Goal: Information Seeking & Learning: Check status

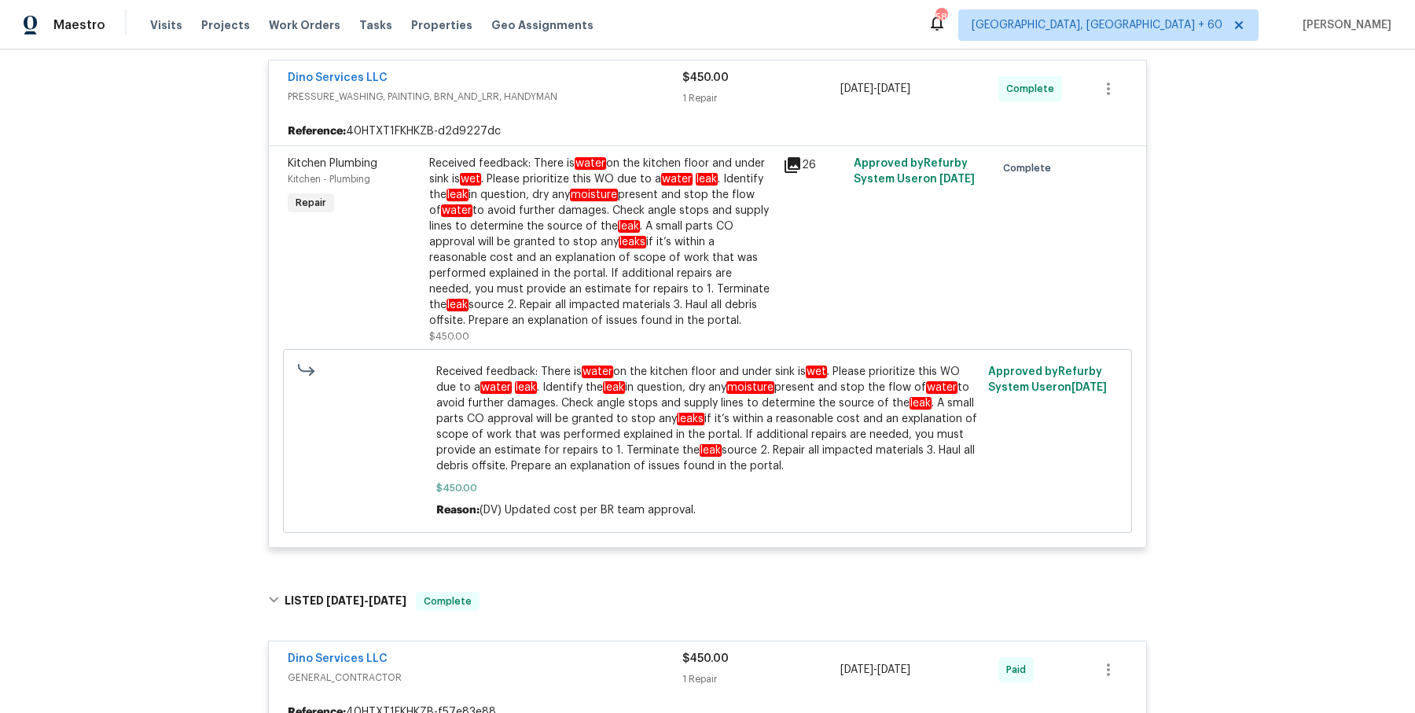
scroll to position [322, 0]
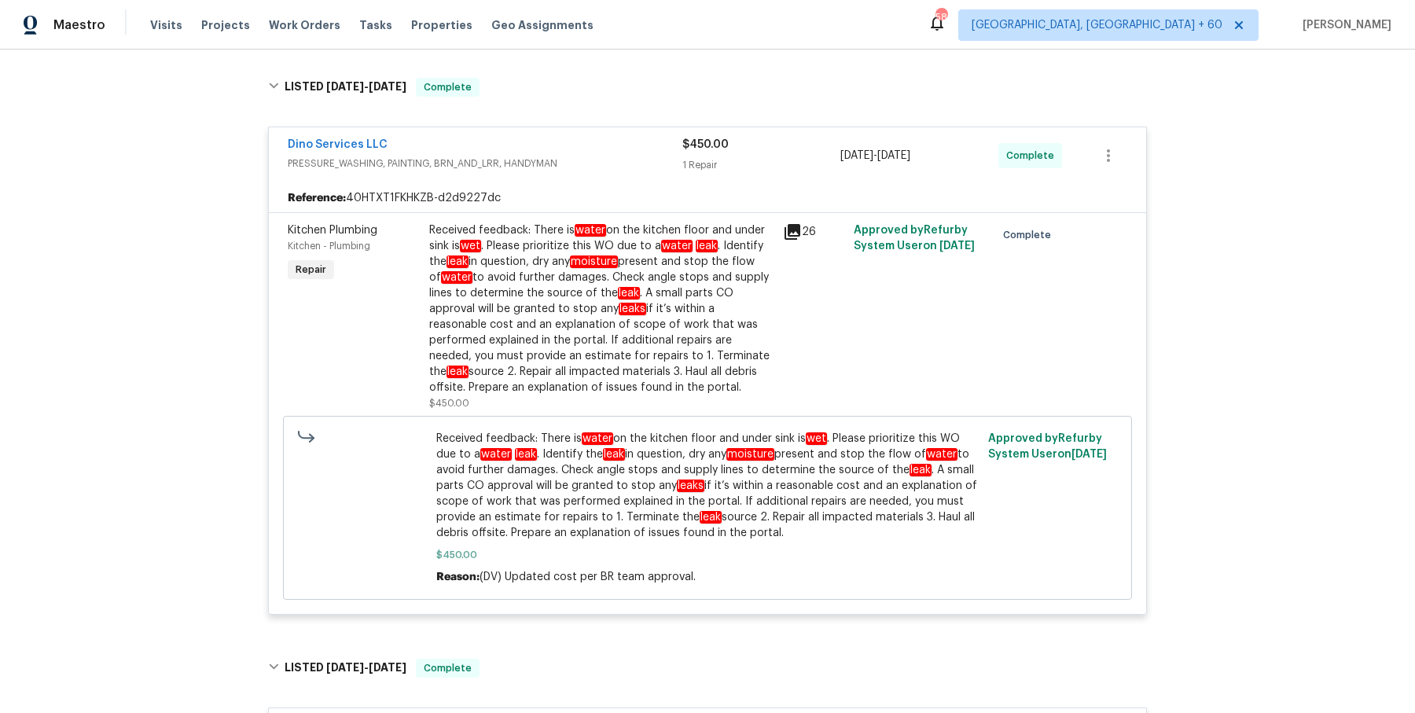
click at [557, 274] on div "Received feedback: There is water on the kitchen floor and under sink is wet . …" at bounding box center [601, 308] width 344 height 173
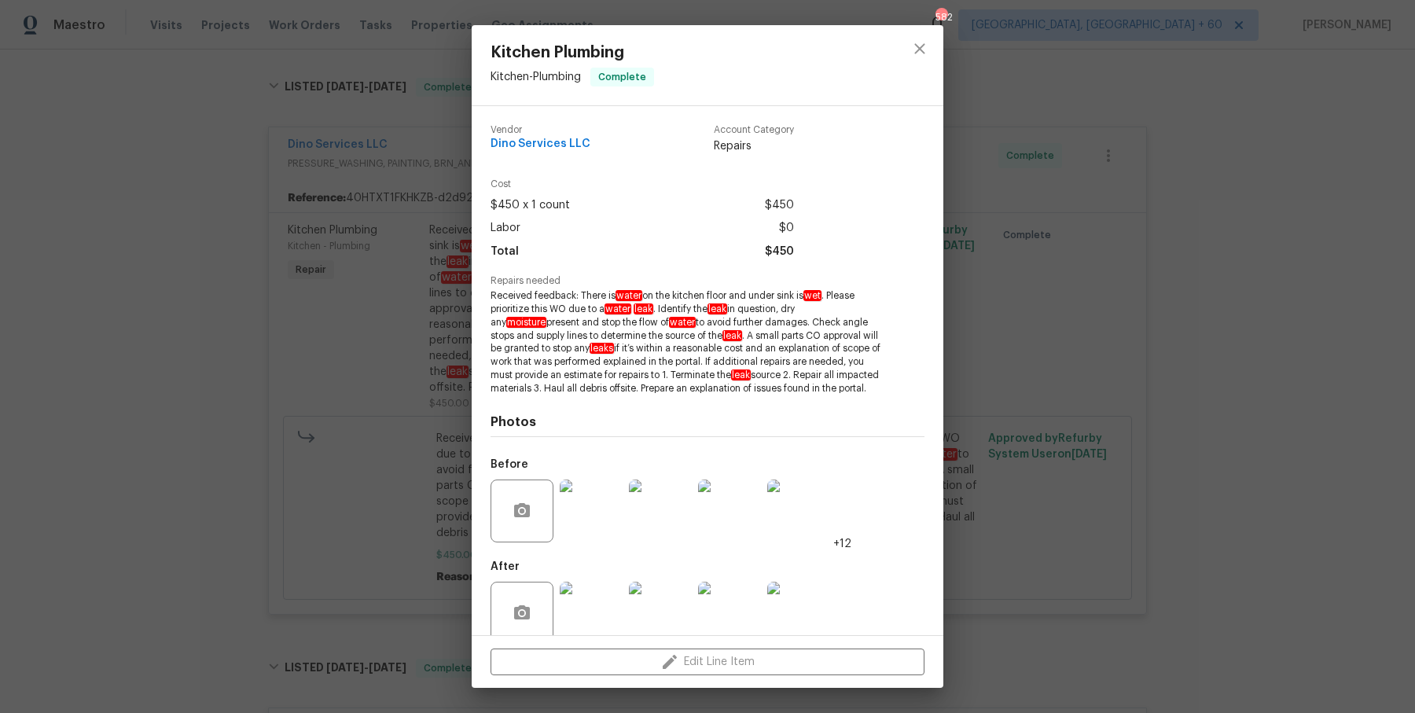
click at [596, 521] on img at bounding box center [591, 511] width 63 height 63
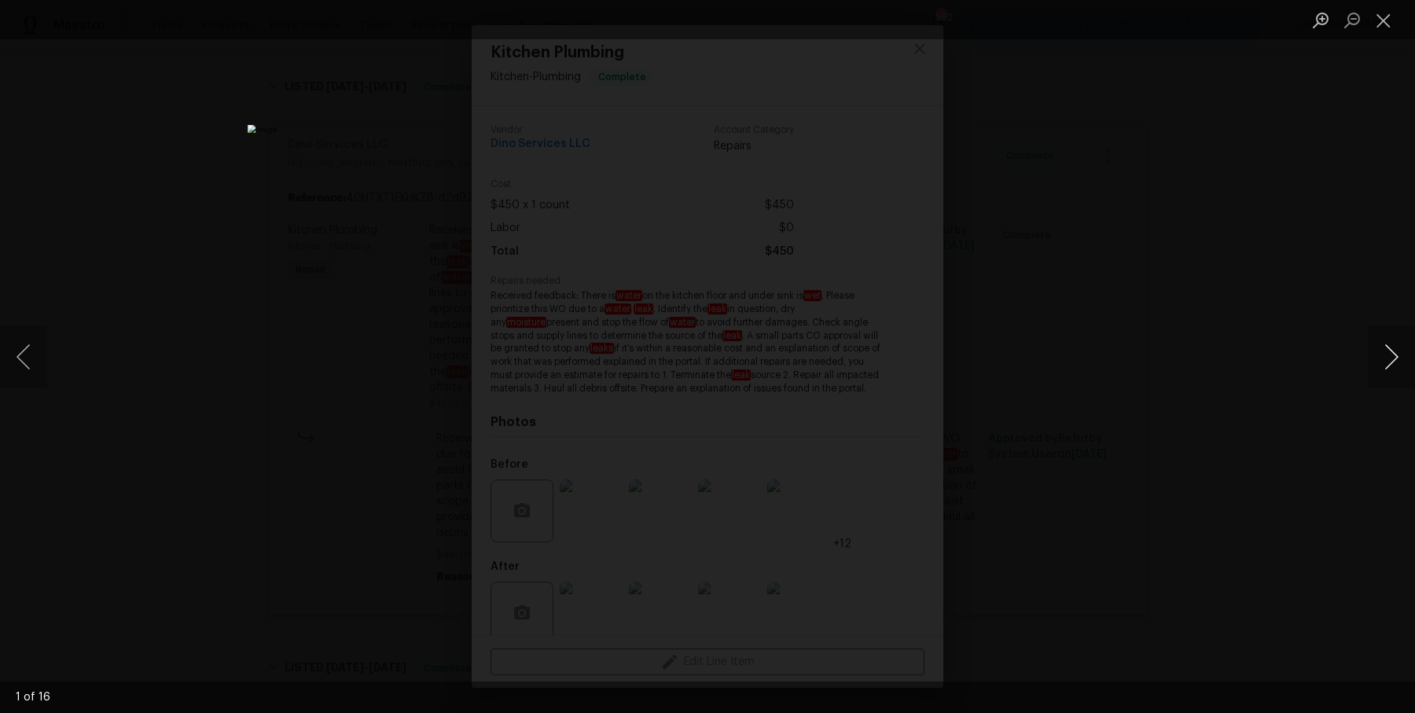
click at [1390, 363] on button "Next image" at bounding box center [1391, 356] width 47 height 63
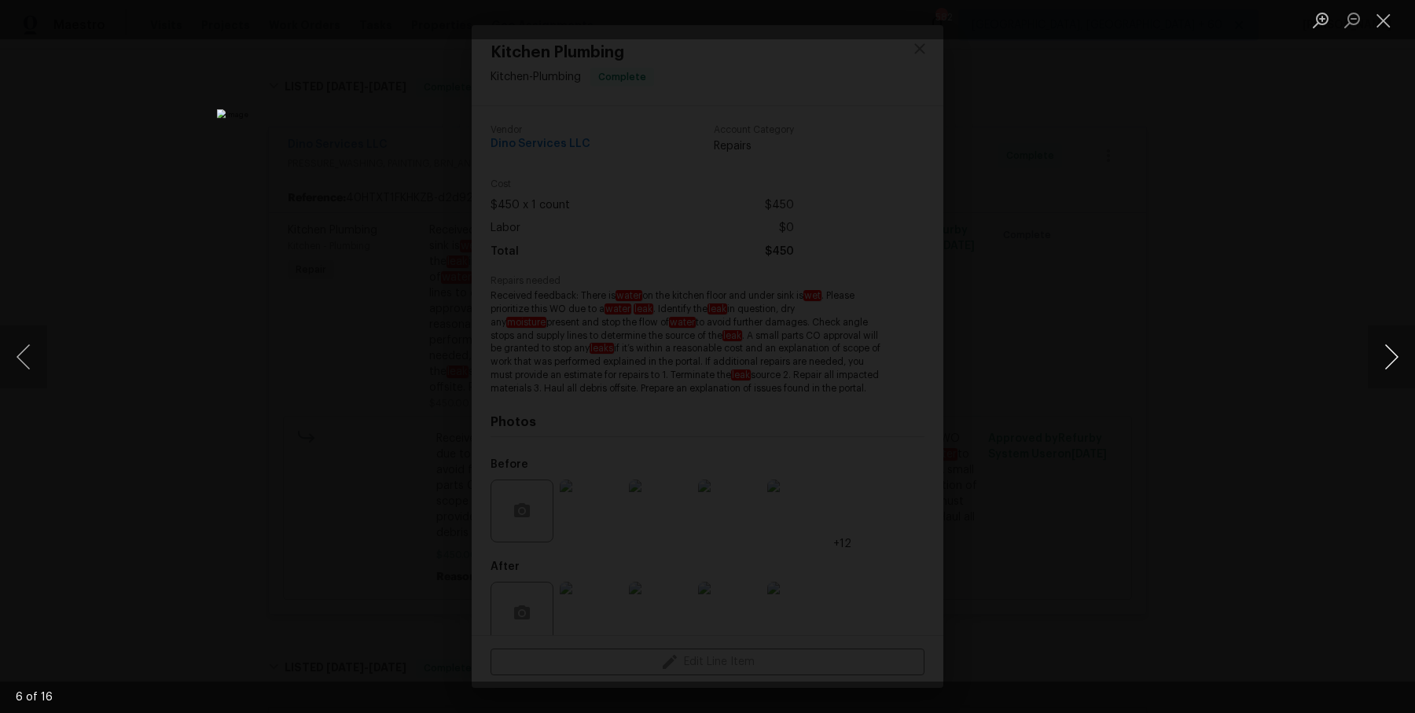
click at [1390, 363] on button "Next image" at bounding box center [1391, 356] width 47 height 63
click at [1325, 258] on div "Lightbox" at bounding box center [707, 356] width 1415 height 713
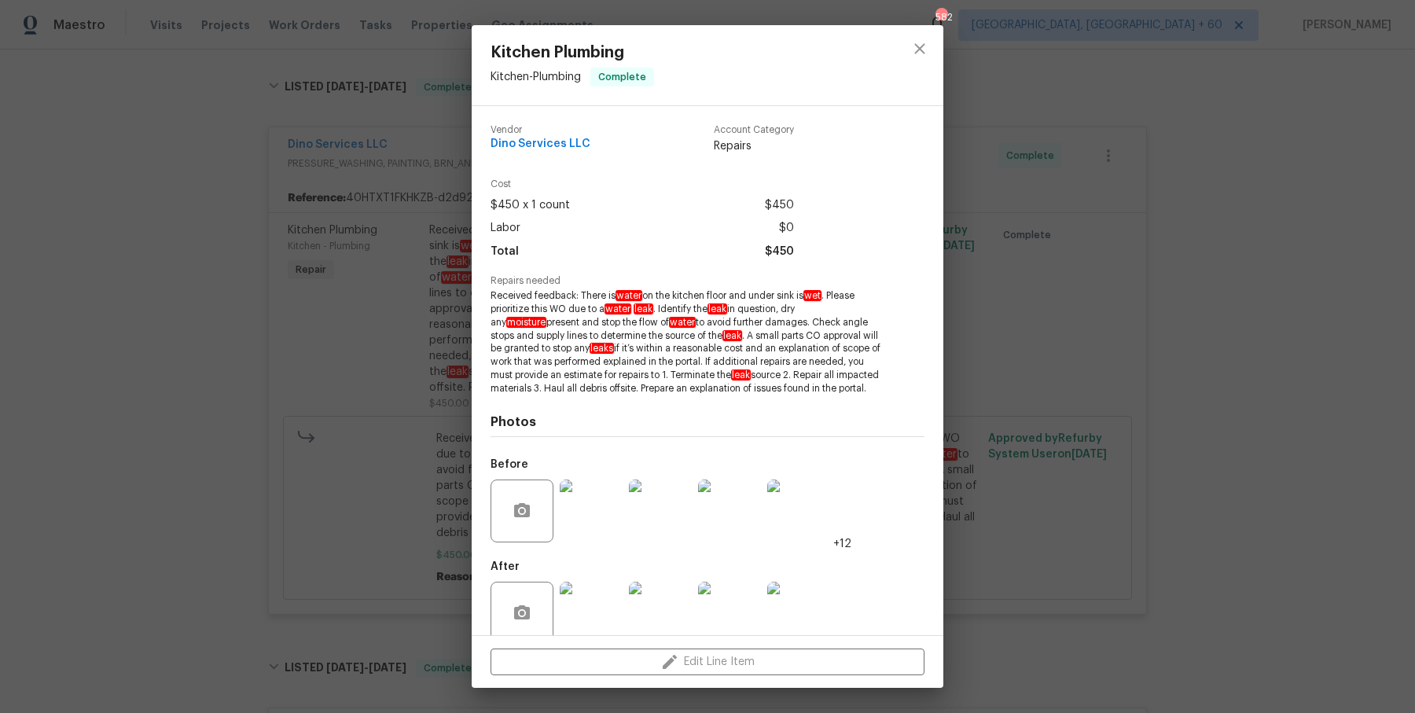
click at [1123, 307] on div "Kitchen Plumbing Kitchen - Plumbing Complete Vendor Dino Services LLC Account C…" at bounding box center [707, 356] width 1415 height 713
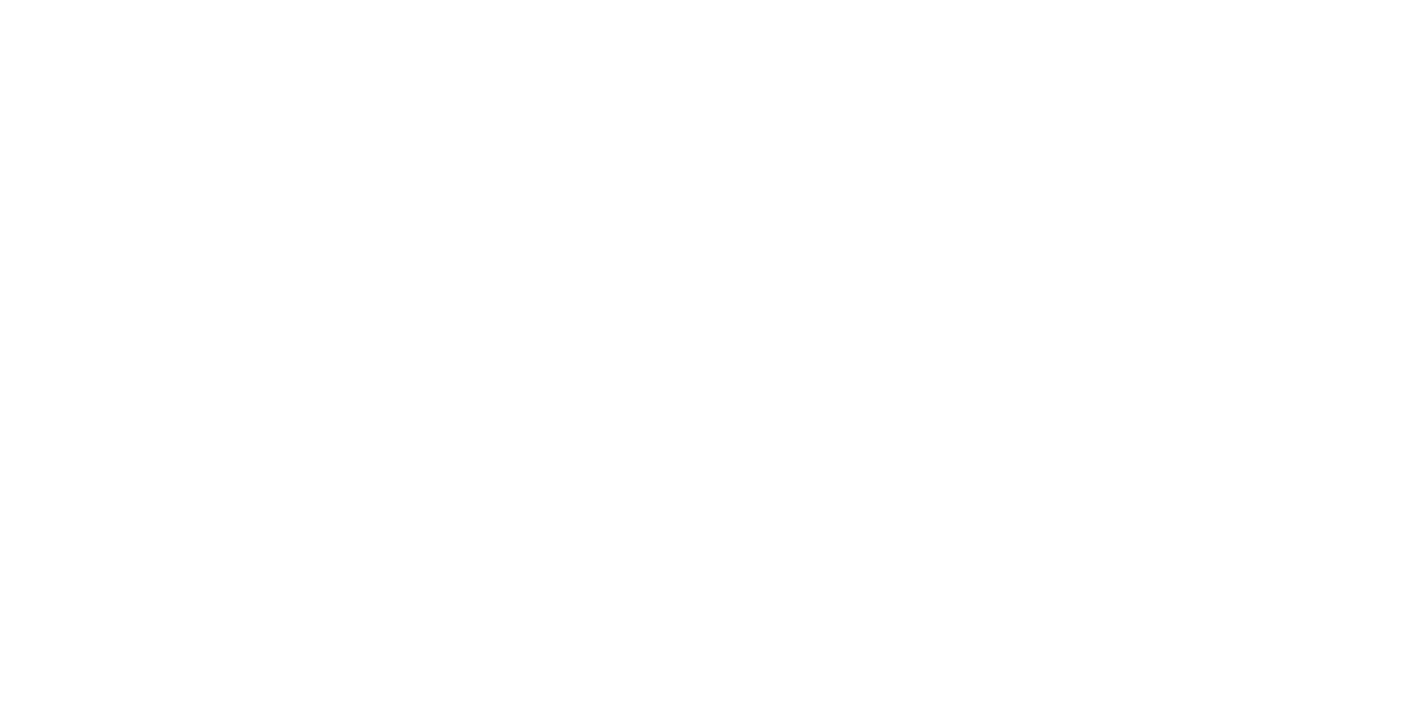
click at [489, 0] on html at bounding box center [707, 0] width 1415 height 0
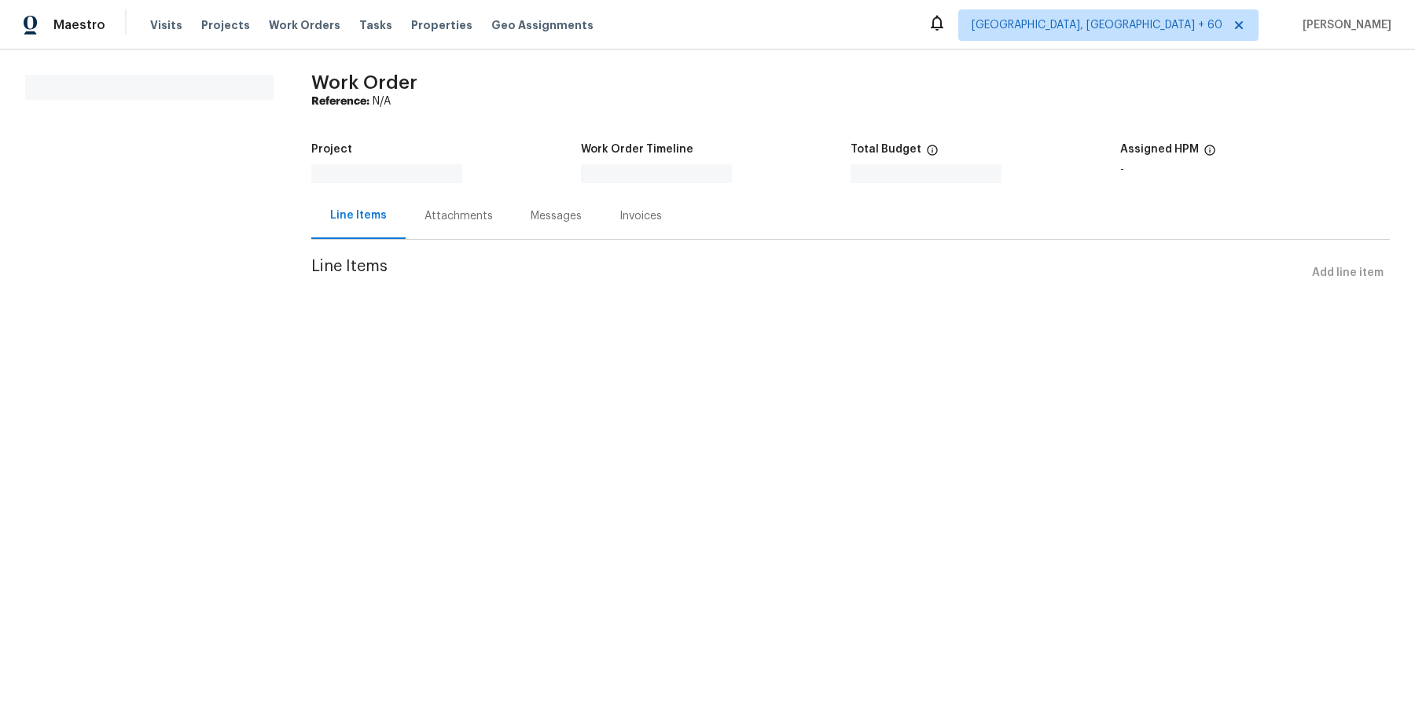
click at [449, 199] on div "Attachments" at bounding box center [459, 216] width 106 height 46
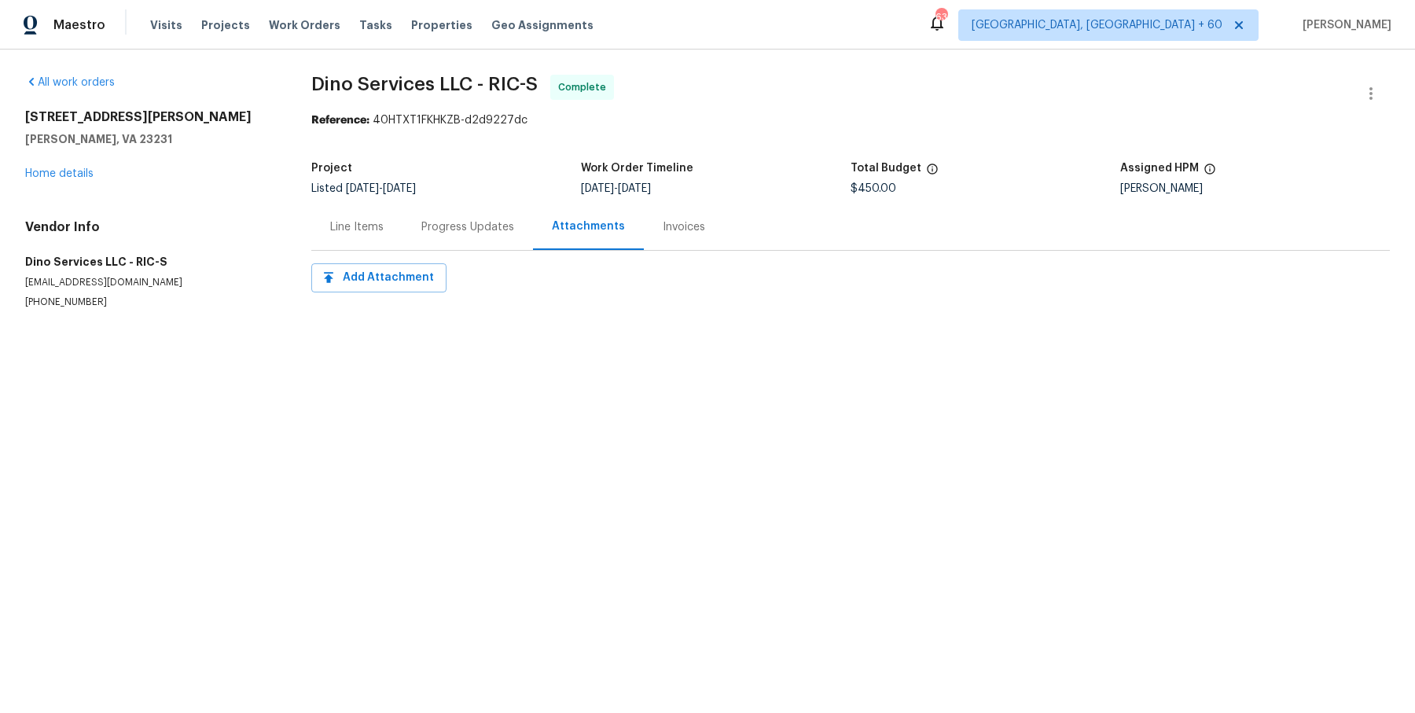
click at [467, 238] on div "Progress Updates" at bounding box center [468, 227] width 131 height 46
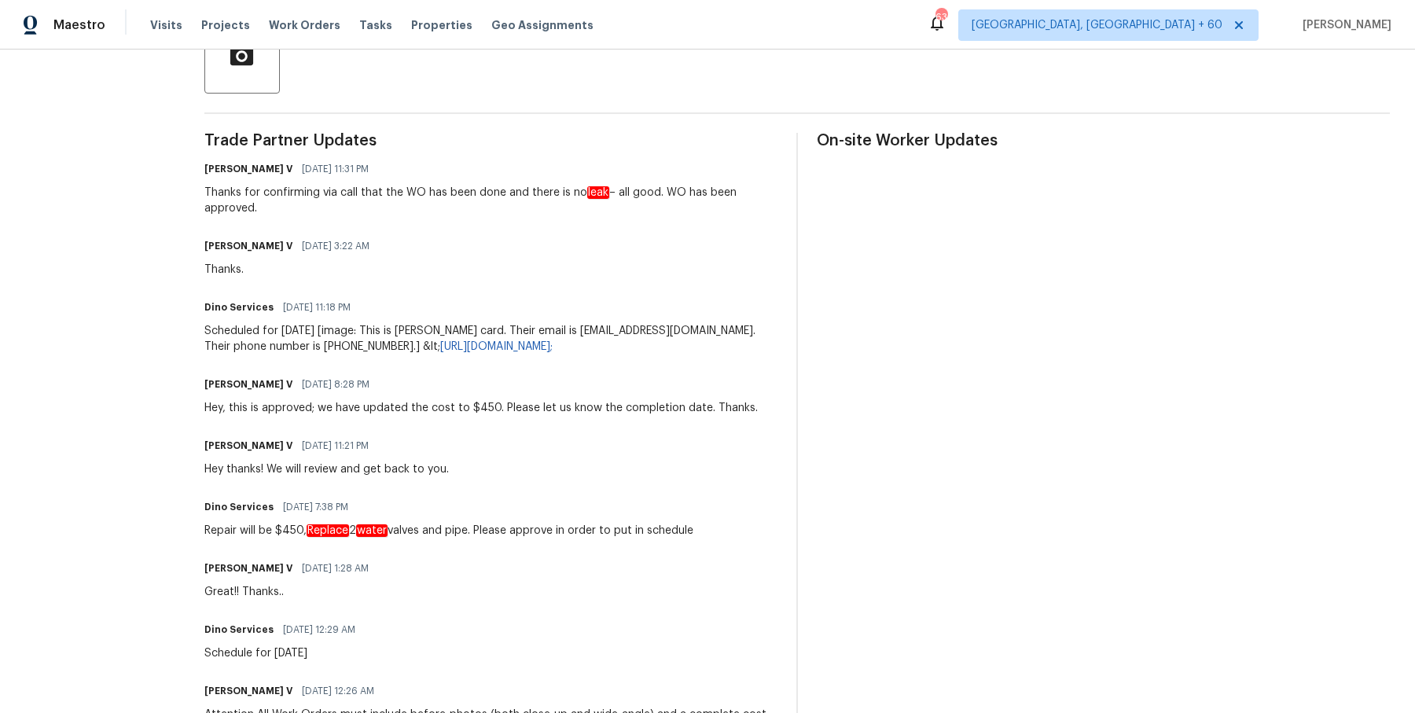
scroll to position [594, 0]
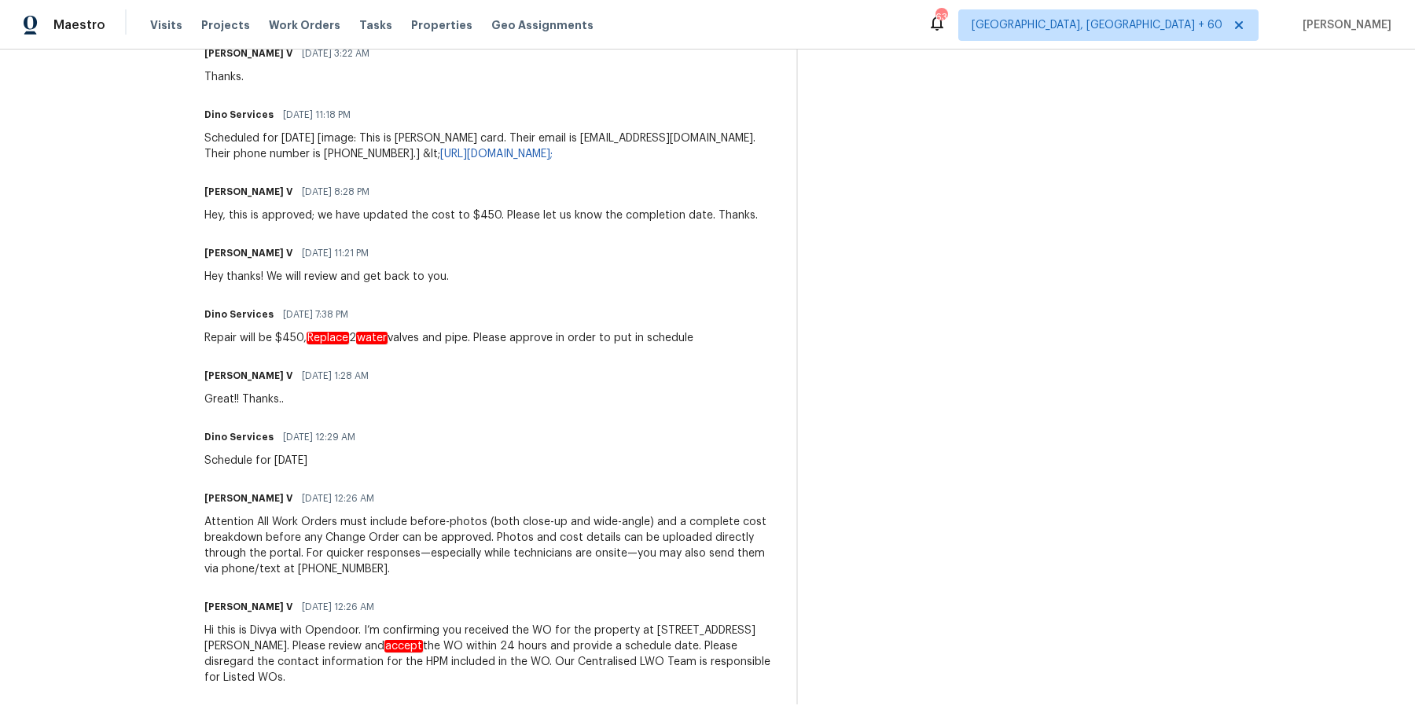
drag, startPoint x: 209, startPoint y: 192, endPoint x: 617, endPoint y: 774, distance: 710.6
click at [617, 712] on html "Maestro Visits Projects Work Orders Tasks Properties Geo Assignments 638 Albuqu…" at bounding box center [707, 356] width 1415 height 713
copy div "Thanks for confirming via call that the WO has been done and there is no leak –…"
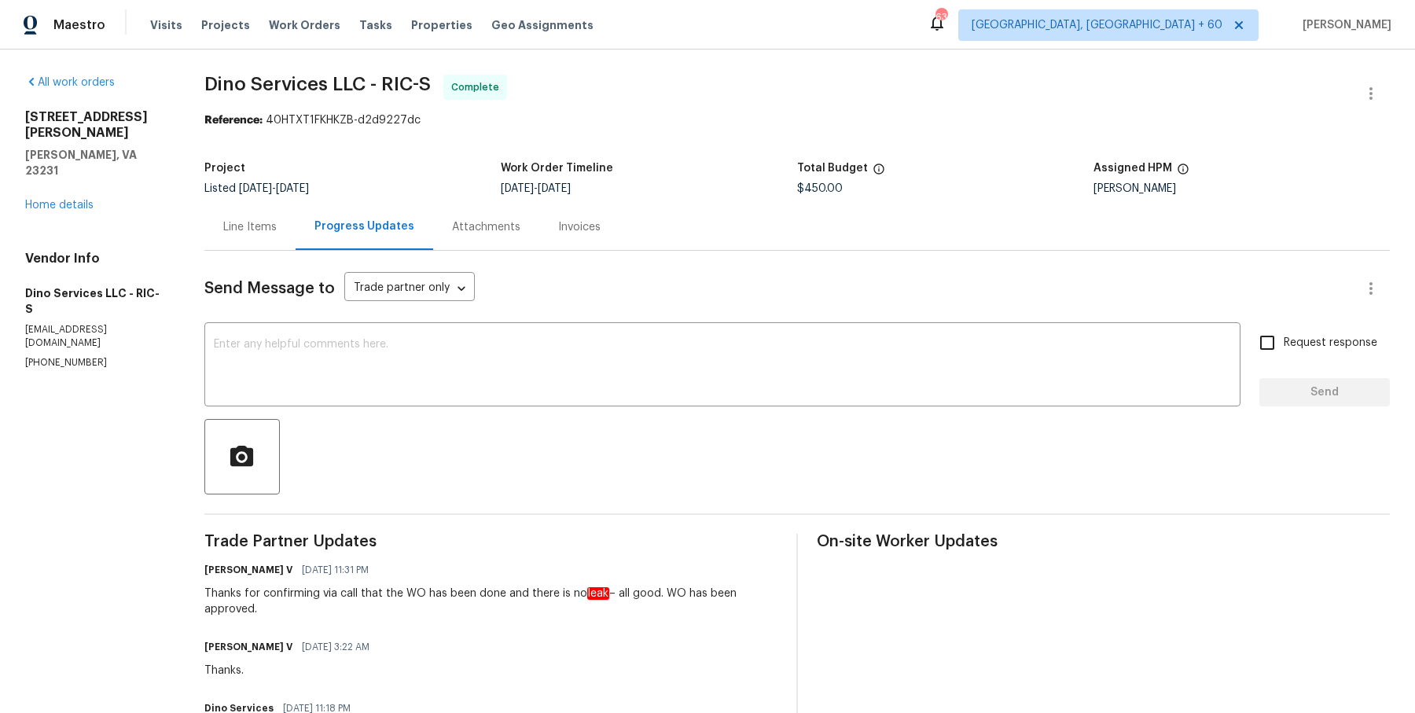
click at [580, 236] on div "Invoices" at bounding box center [579, 227] width 80 height 46
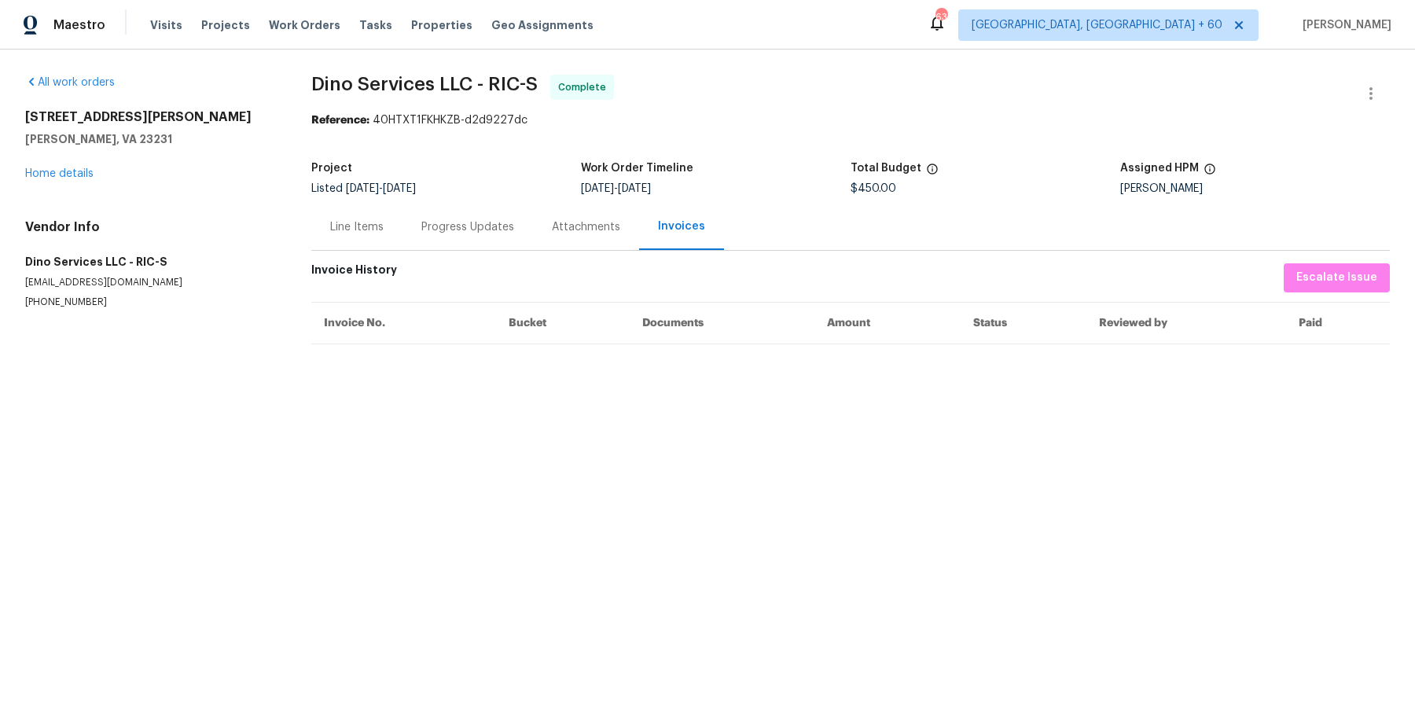
click at [361, 225] on div "Line Items" at bounding box center [356, 227] width 53 height 16
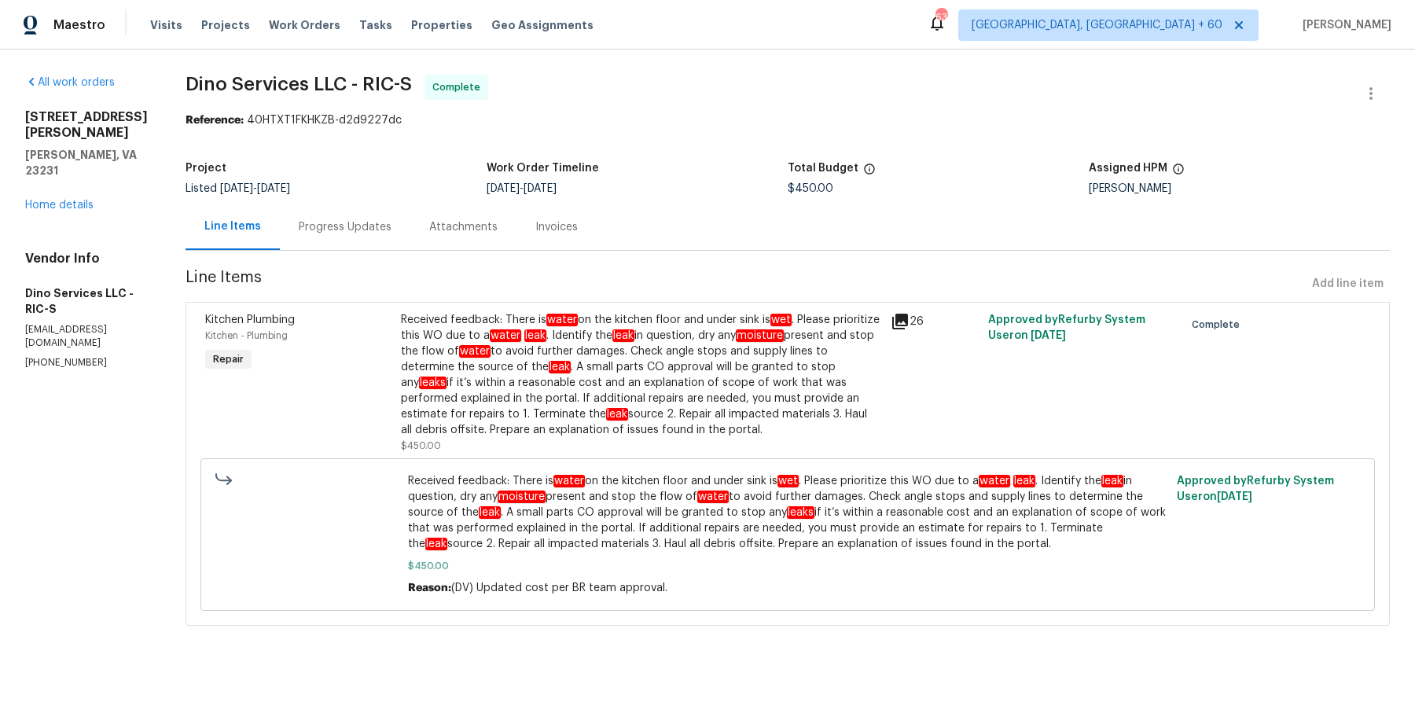
click at [334, 193] on div "Listed 9/11/2025 - 9/17/2025" at bounding box center [336, 188] width 301 height 11
click at [329, 226] on div "Progress Updates" at bounding box center [345, 227] width 93 height 16
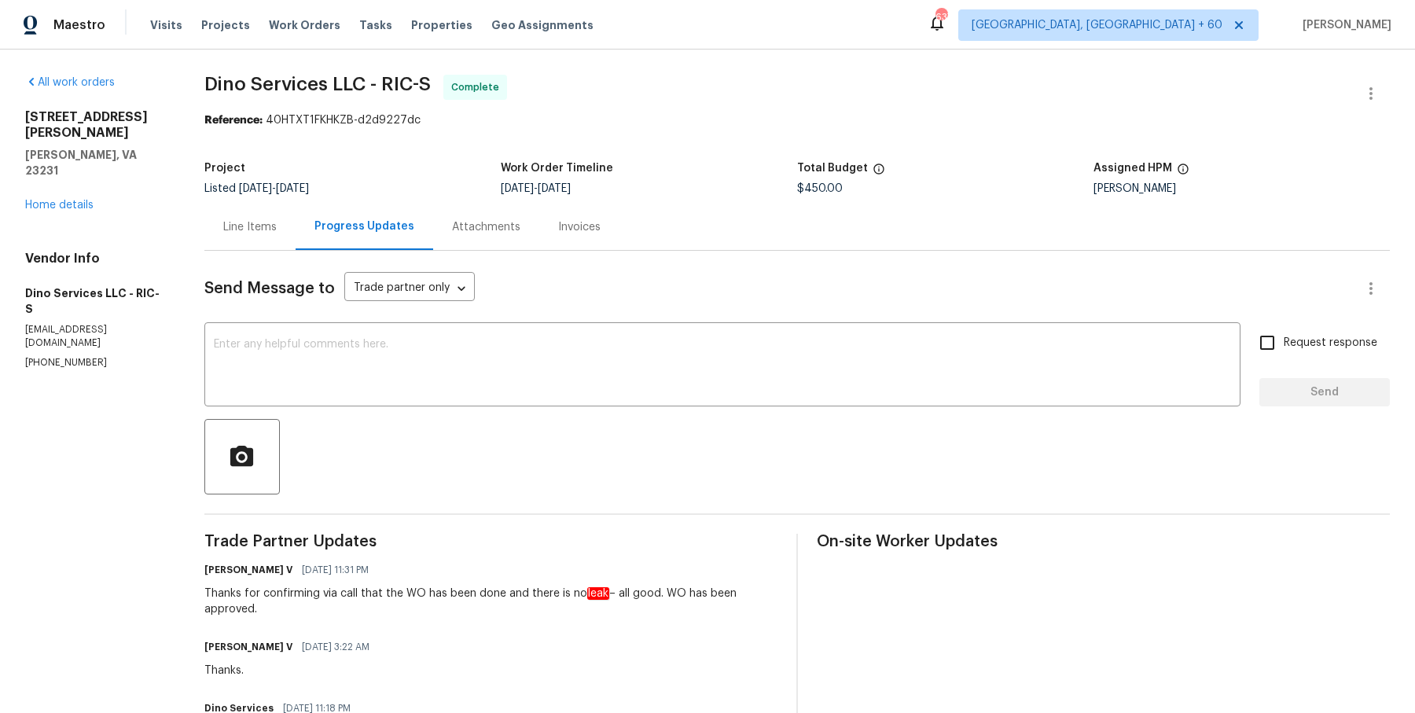
click at [256, 224] on div "Line Items" at bounding box center [249, 227] width 53 height 16
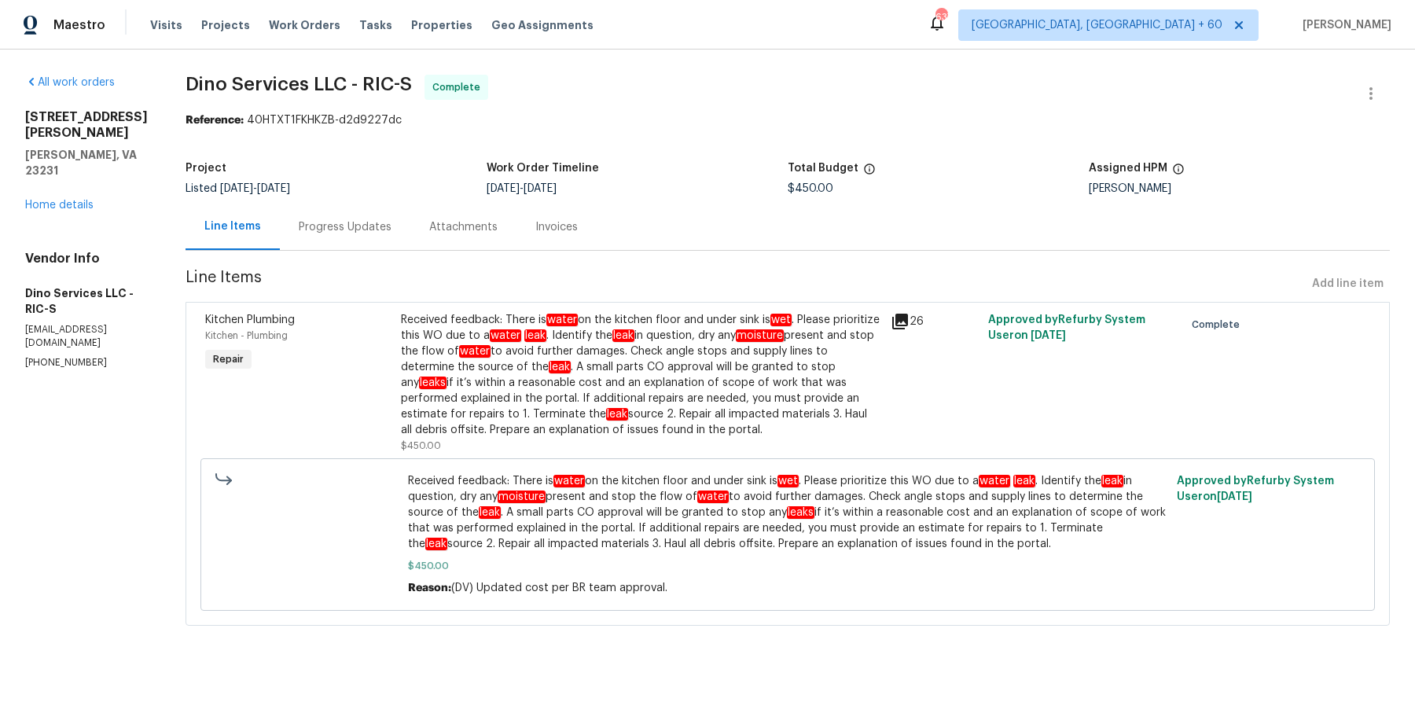
click at [421, 338] on div "Received feedback: There is water on the kitchen floor and under sink is wet . …" at bounding box center [641, 375] width 480 height 126
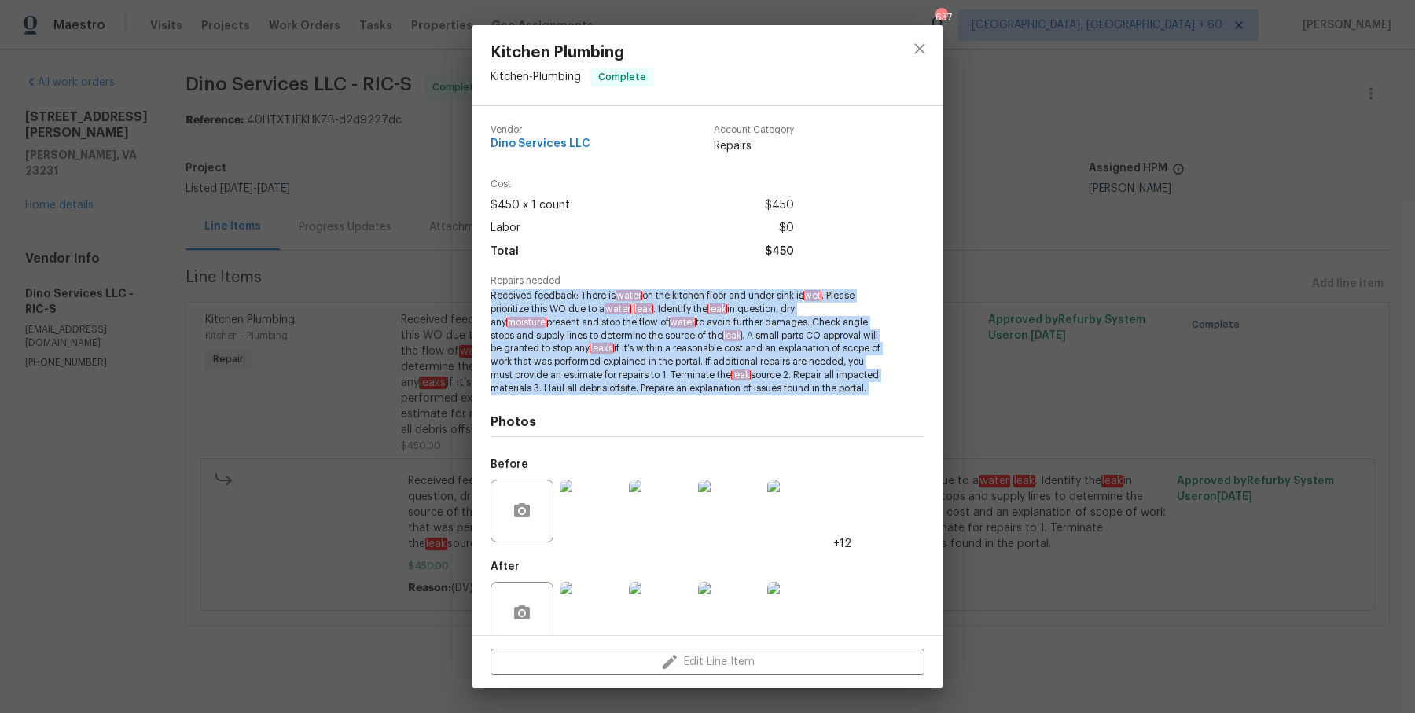
drag, startPoint x: 492, startPoint y: 297, endPoint x: 597, endPoint y: 412, distance: 155.3
click at [597, 412] on div "Vendor Dino Services LLC Account Category Repairs Cost $450 x 1 count $450 Labo…" at bounding box center [708, 383] width 434 height 542
copy span "Received feedback: There is water on the kitchen floor and under sink is wet . …"
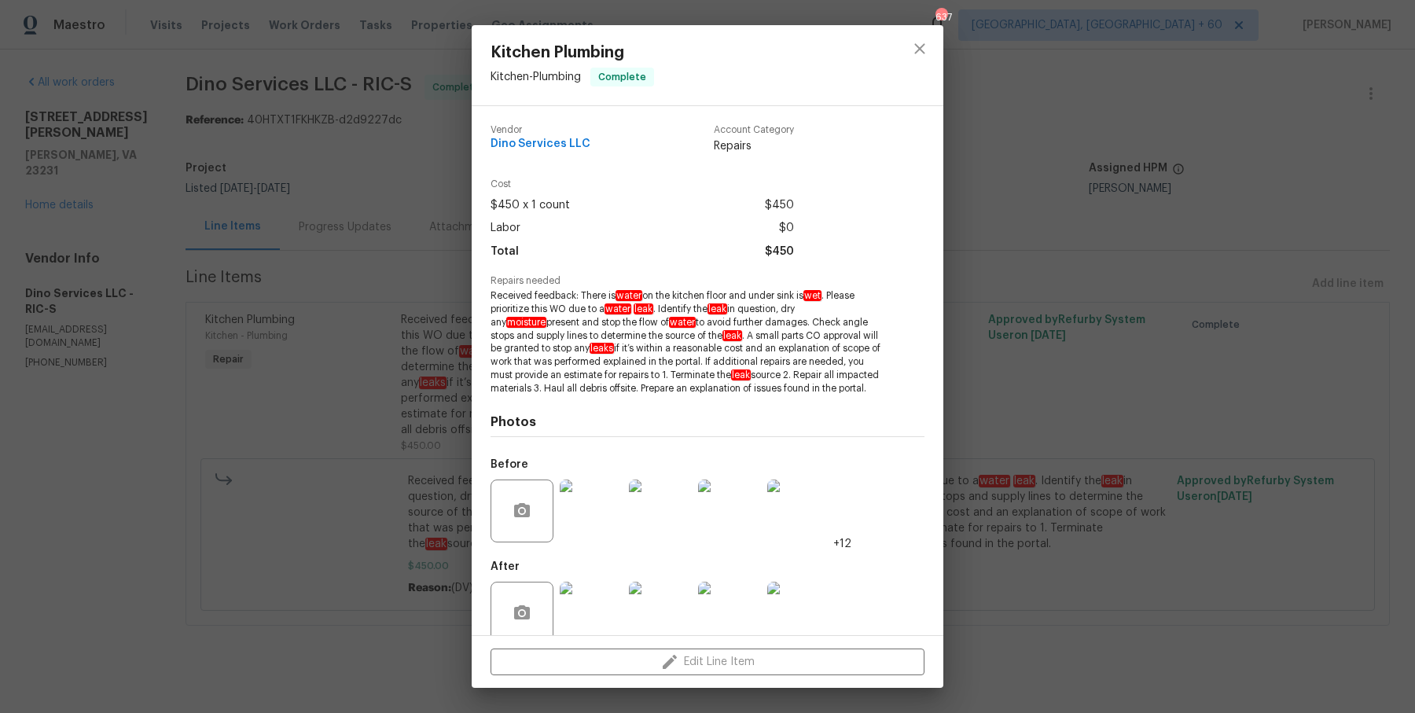
click at [333, 325] on div "Kitchen Plumbing Kitchen - Plumbing Complete Vendor Dino Services LLC Account C…" at bounding box center [707, 356] width 1415 height 713
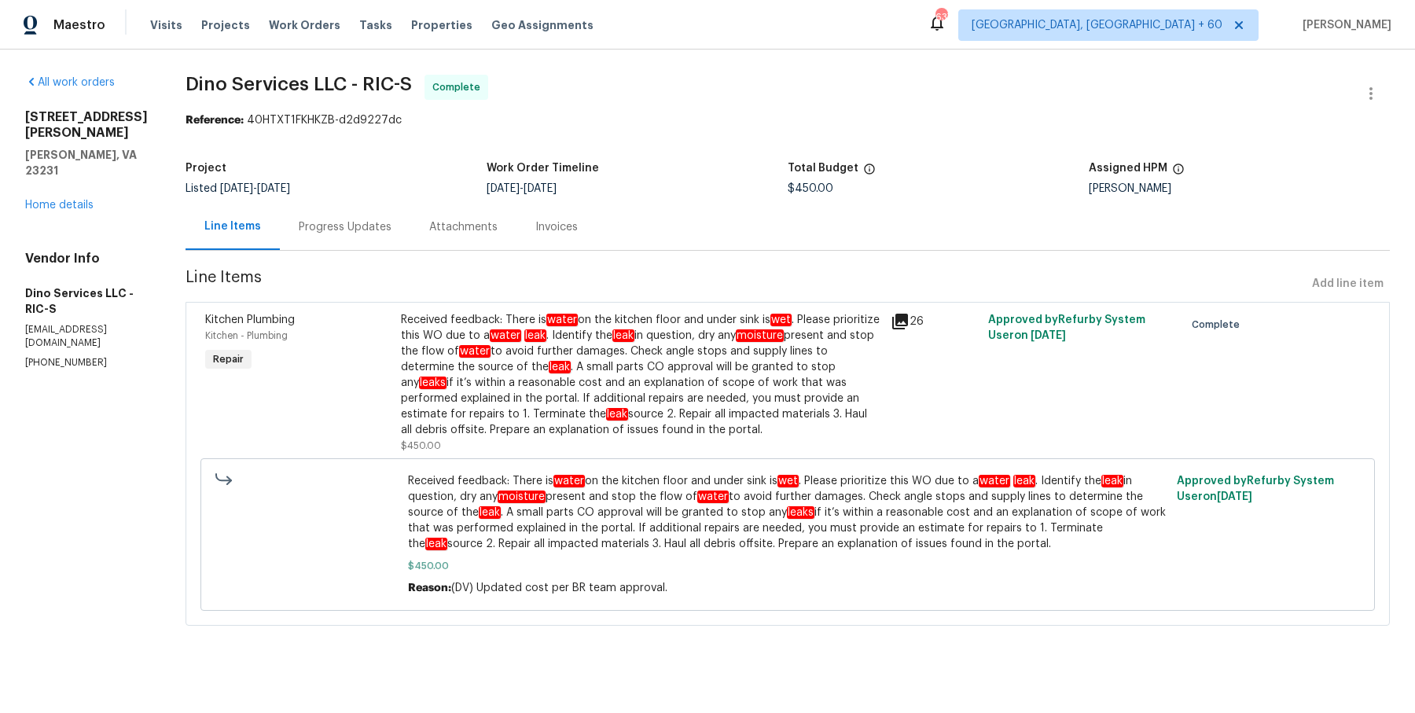
click at [298, 200] on div "Project Listed 9/11/2025 - 9/17/2025 Work Order Timeline 9/13/2025 - 9/17/2025 …" at bounding box center [788, 178] width 1204 height 50
click at [298, 214] on div "Progress Updates" at bounding box center [345, 227] width 131 height 46
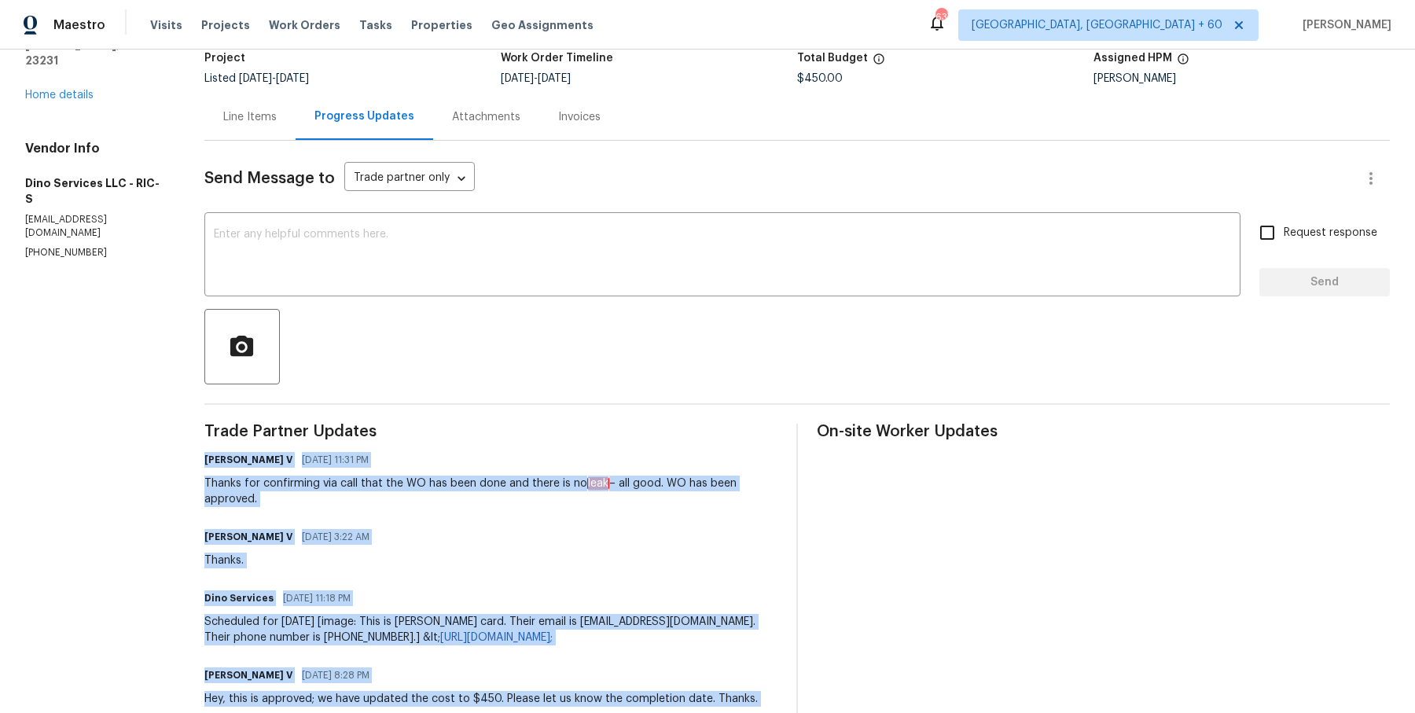
scroll to position [594, 0]
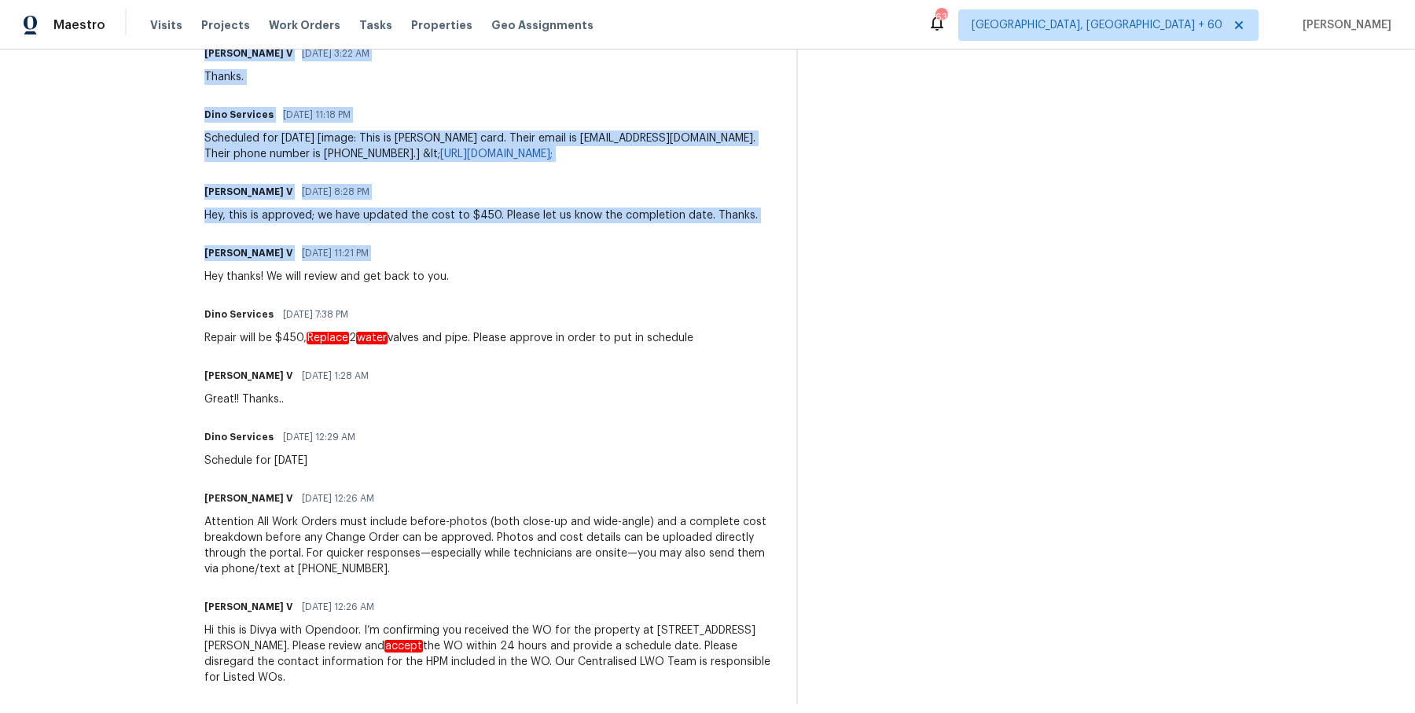
drag, startPoint x: 207, startPoint y: 456, endPoint x: 475, endPoint y: 748, distance: 396.8
click at [475, 712] on html "Maestro Visits Projects Work Orders Tasks Properties Geo Assignments 637 Albuqu…" at bounding box center [707, 356] width 1415 height 713
copy div "Divya Dharshini V 09/17/2025 11:31 PM Thanks for confirming via call that the W…"
